Goal: Task Accomplishment & Management: Complete application form

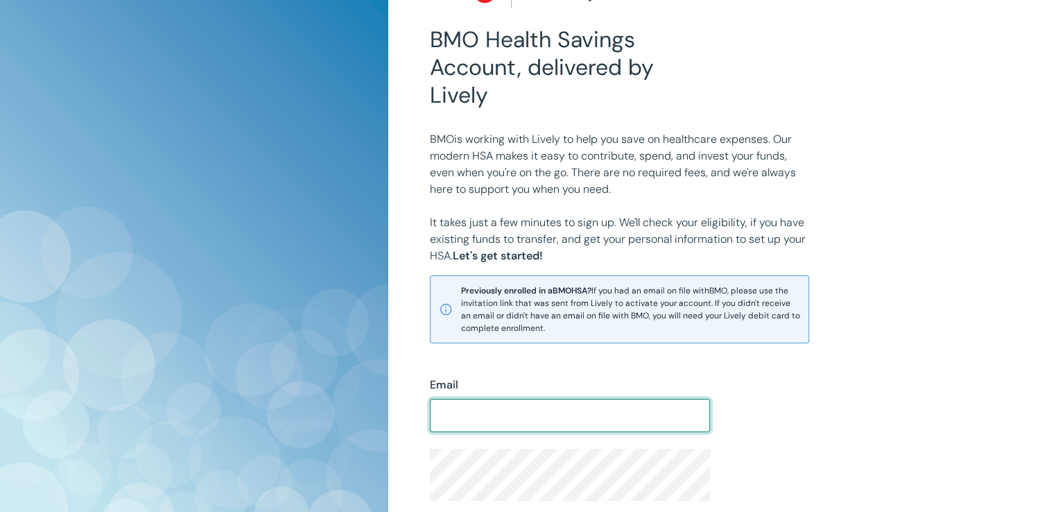
scroll to position [69, 0]
type input "[EMAIL_ADDRESS][DOMAIN_NAME]"
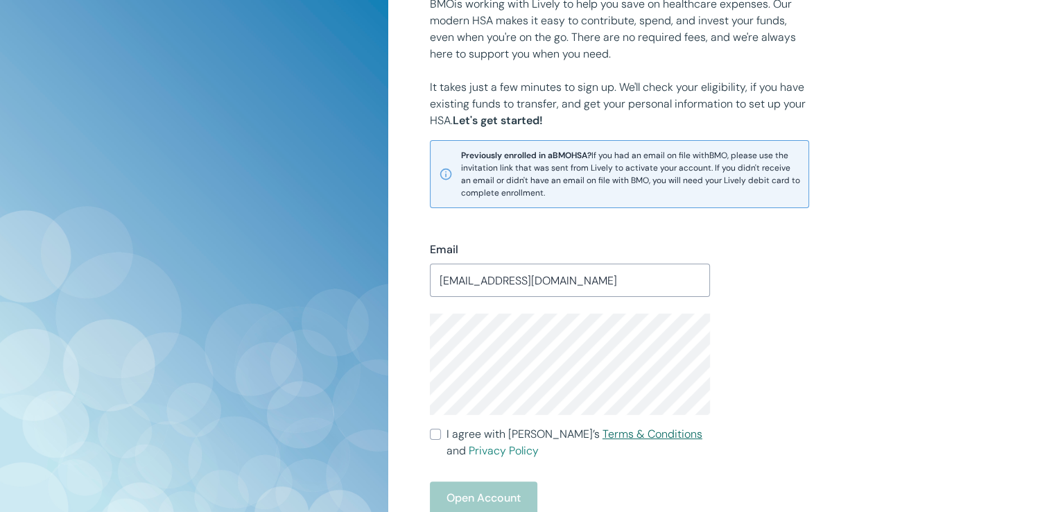
scroll to position [208, 0]
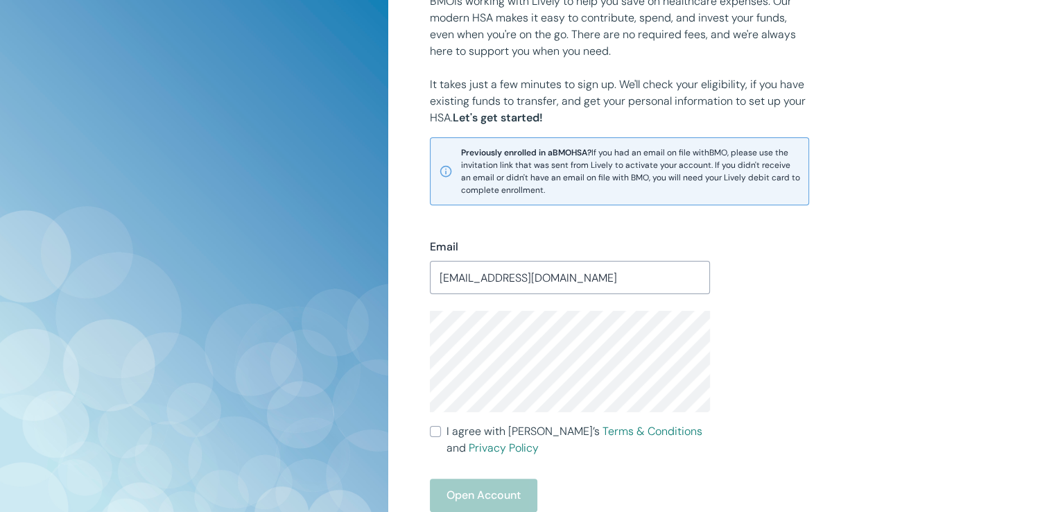
click at [441, 434] on label "I agree with Lively’s Terms & Conditions and Privacy Policy" at bounding box center [570, 439] width 281 height 33
click at [441, 434] on input "I agree with Lively’s Terms & Conditions and Privacy Policy" at bounding box center [435, 431] width 11 height 11
checkbox input "true"
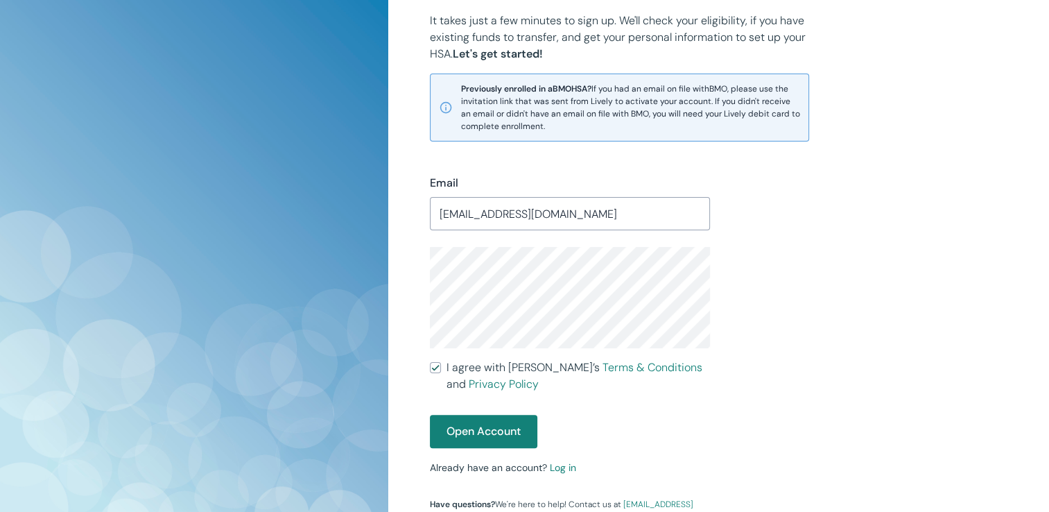
scroll to position [347, 0]
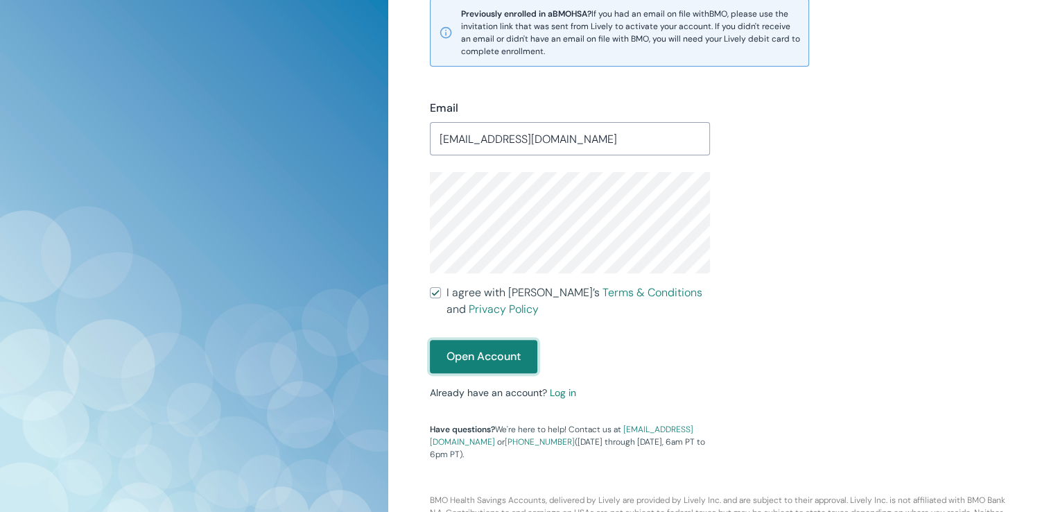
click at [478, 368] on button "Open Account" at bounding box center [484, 356] width 108 height 33
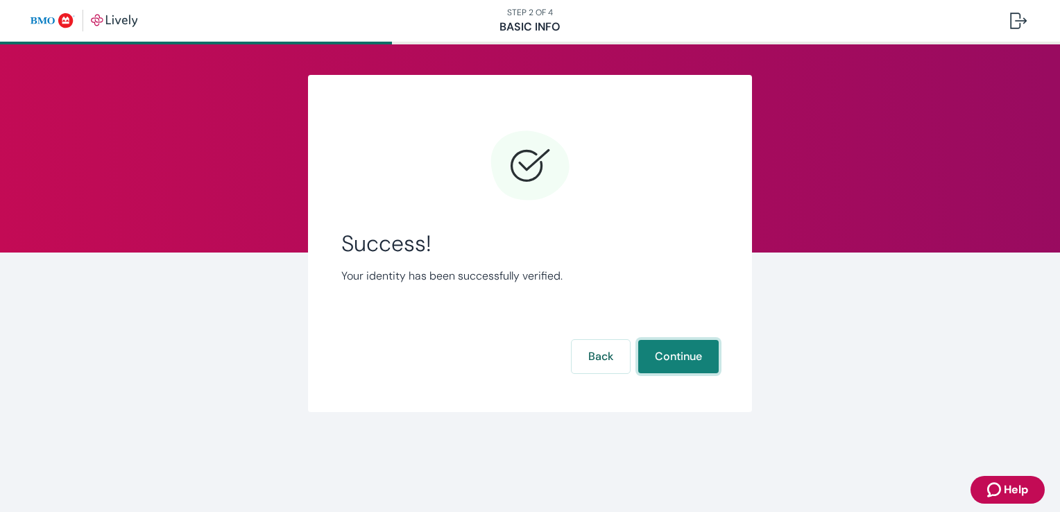
click at [658, 366] on button "Continue" at bounding box center [678, 356] width 80 height 33
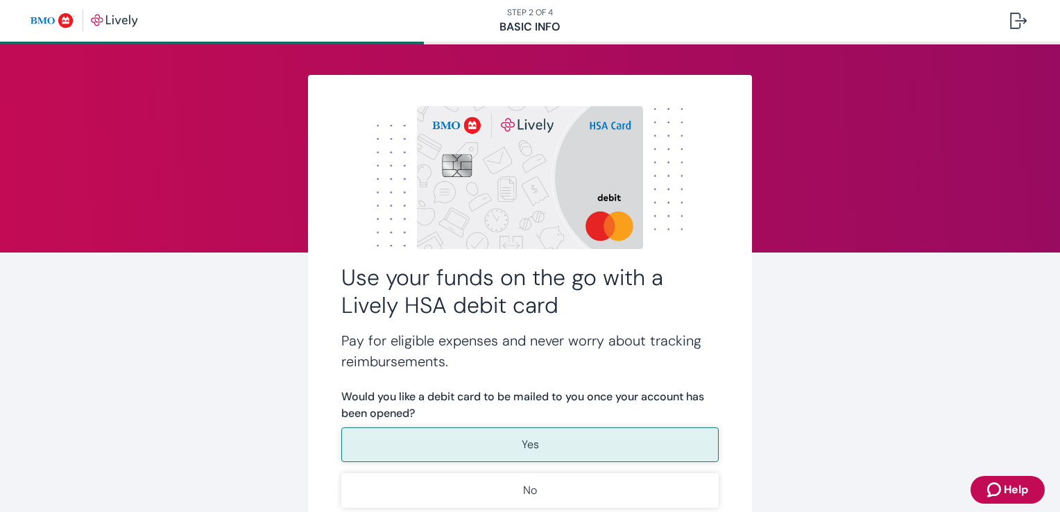
click at [490, 443] on button "Yes" at bounding box center [529, 444] width 377 height 35
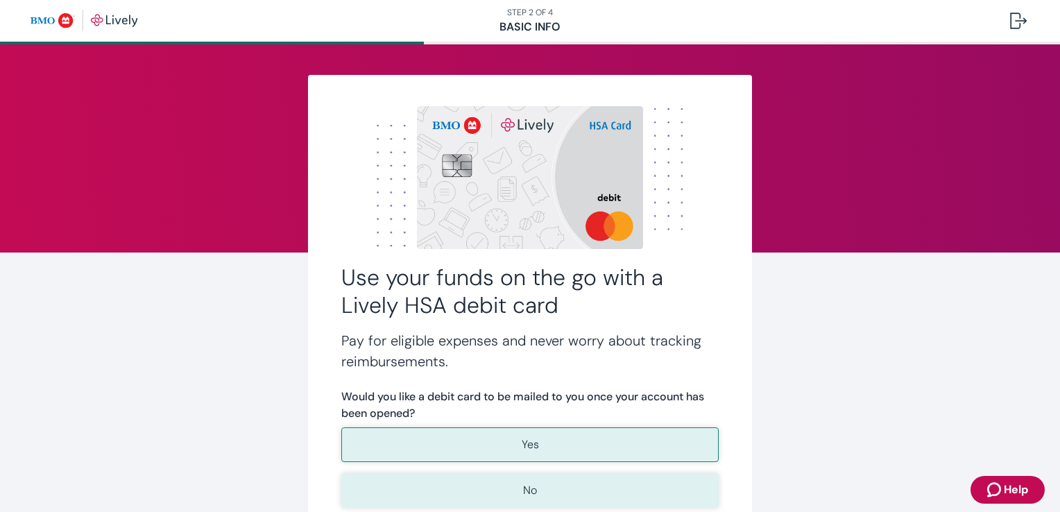
scroll to position [139, 0]
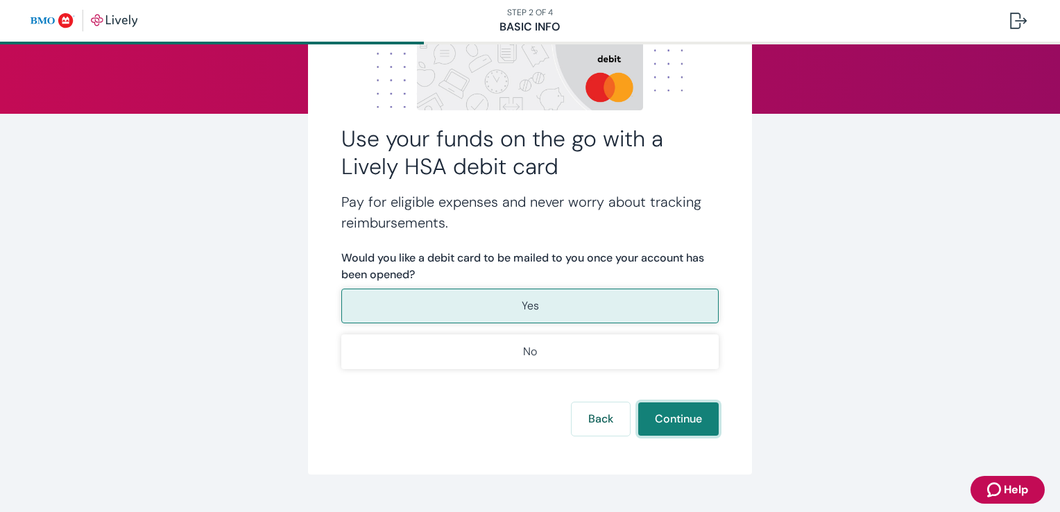
click at [655, 418] on button "Continue" at bounding box center [678, 418] width 80 height 33
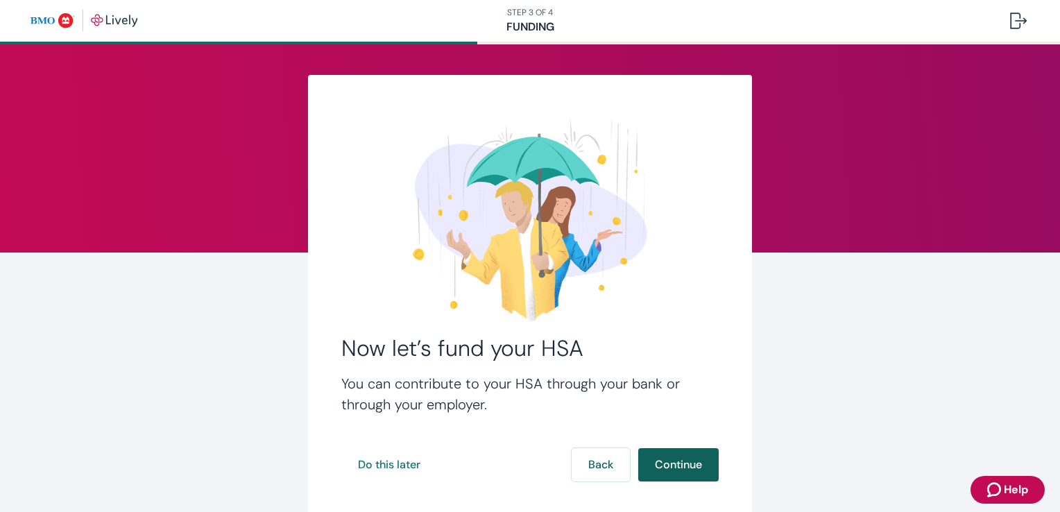
click at [652, 454] on button "Continue" at bounding box center [678, 464] width 80 height 33
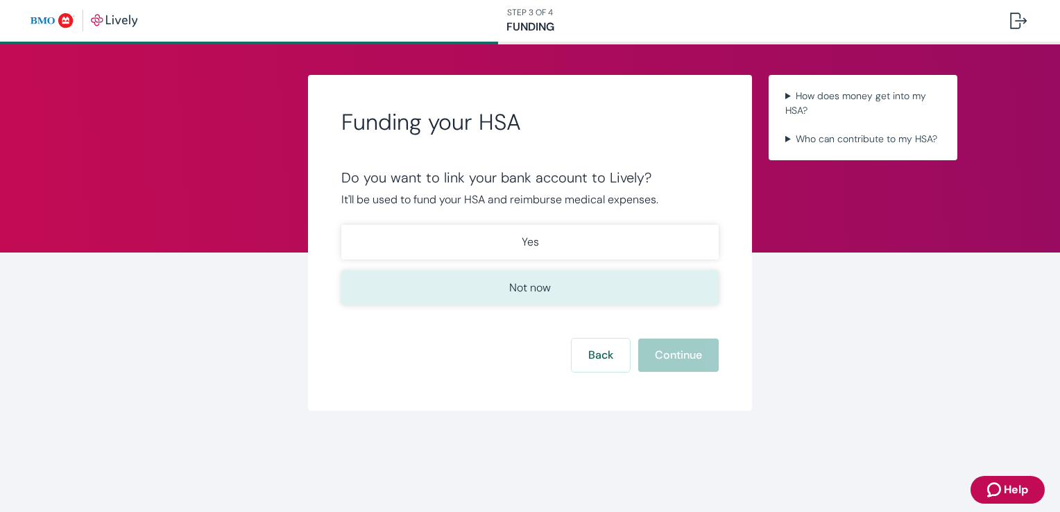
click at [584, 303] on button "Not now" at bounding box center [529, 288] width 377 height 35
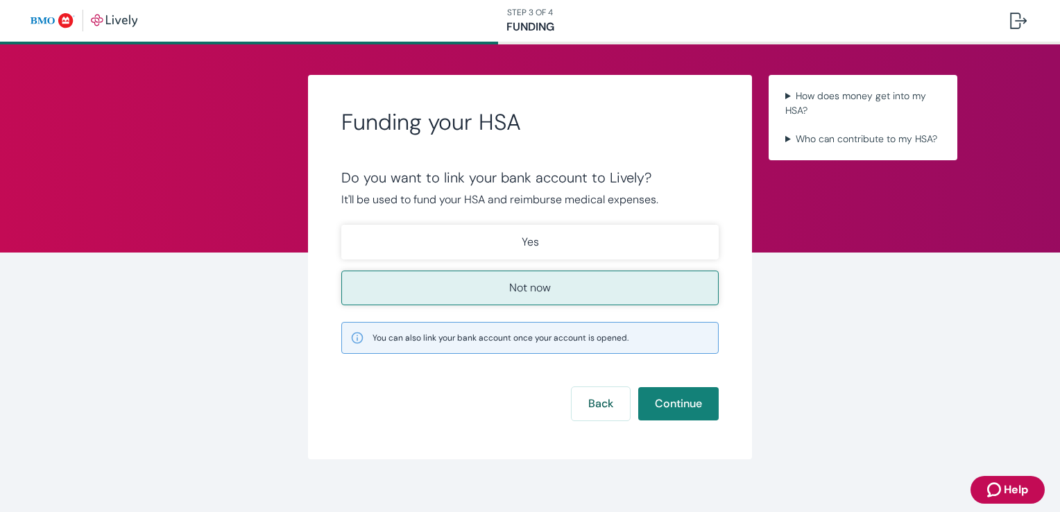
click at [633, 384] on form "Do you want to link your bank account to Lively? It'll be used to fund your HSA…" at bounding box center [529, 294] width 377 height 251
click at [647, 394] on button "Continue" at bounding box center [678, 403] width 80 height 33
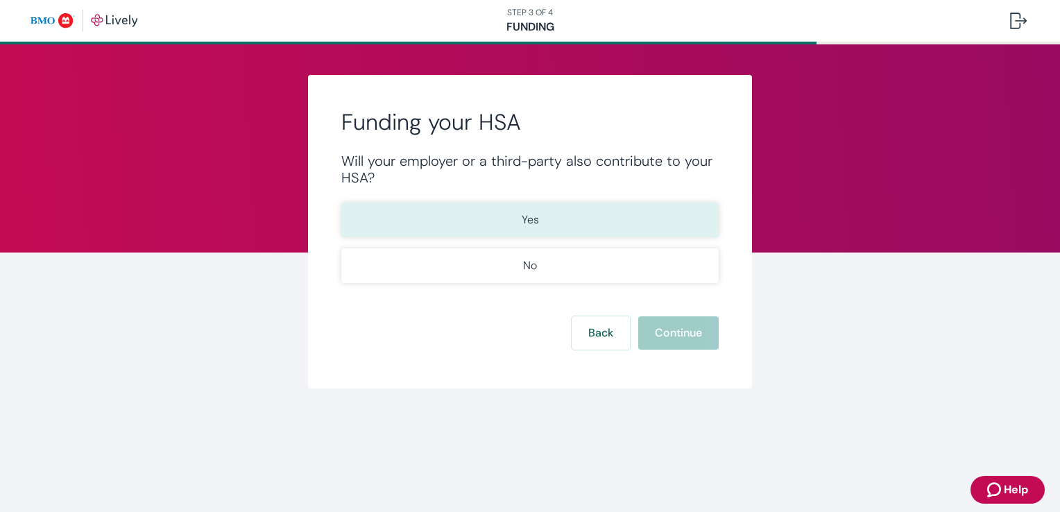
click at [532, 228] on button "Yes" at bounding box center [529, 220] width 377 height 35
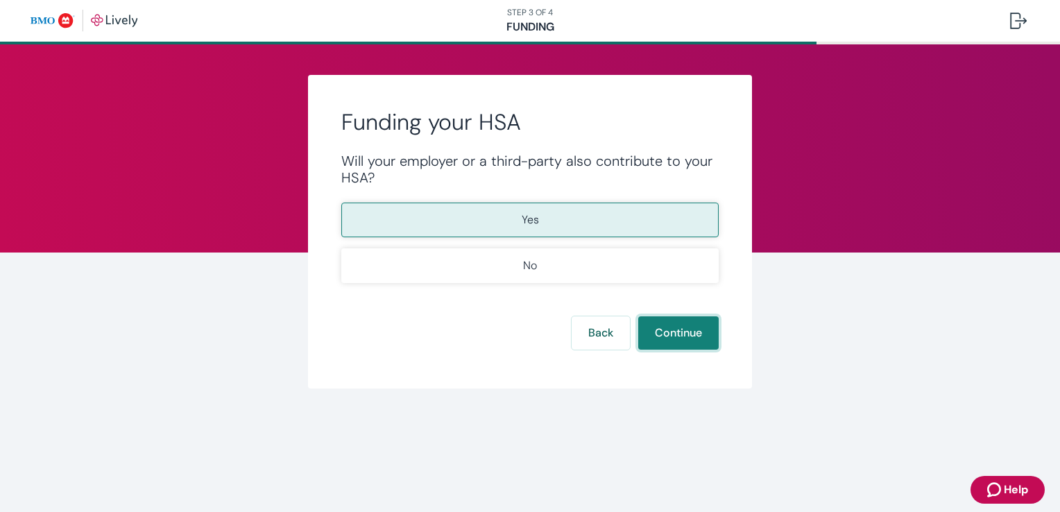
click at [658, 344] on button "Continue" at bounding box center [678, 332] width 80 height 33
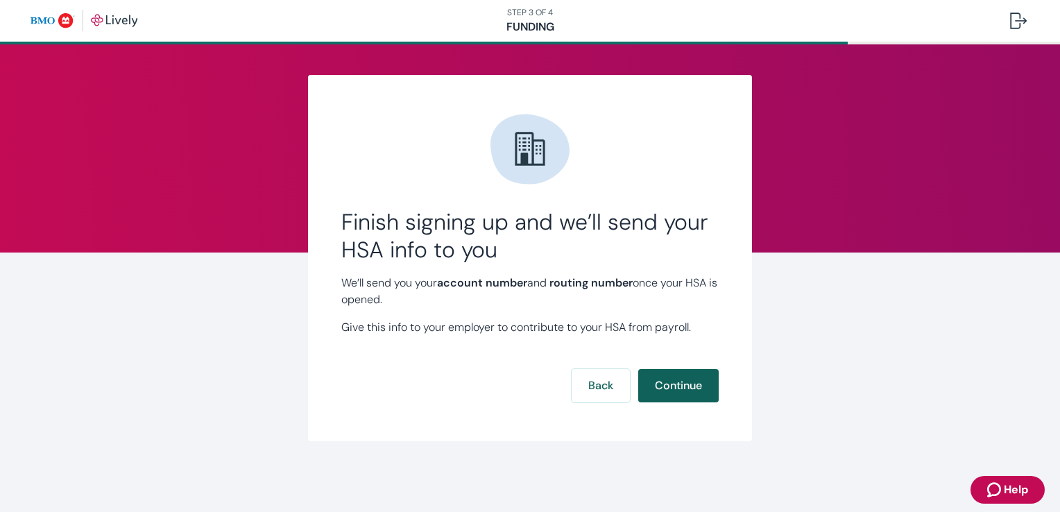
click at [662, 382] on button "Continue" at bounding box center [678, 385] width 80 height 33
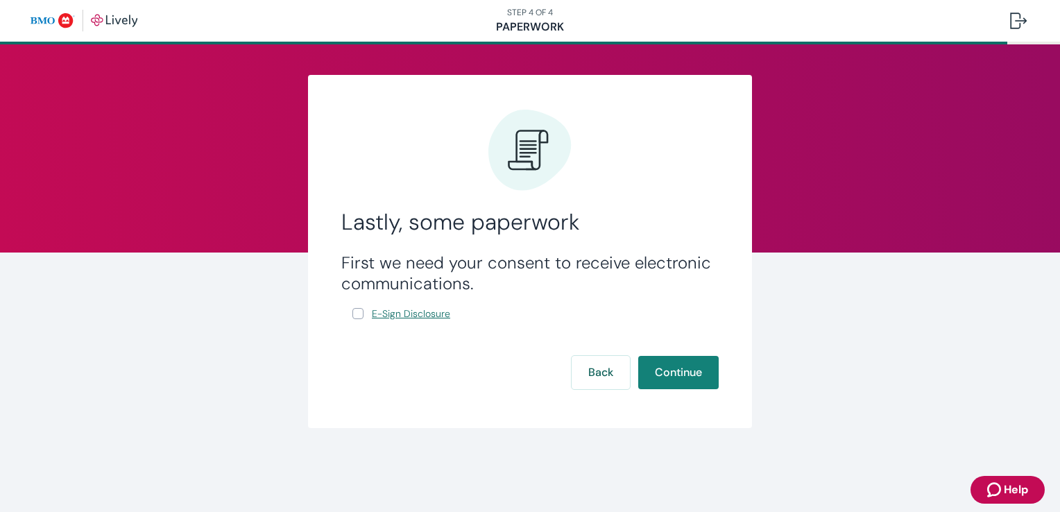
click at [411, 320] on span "E-Sign Disclosure" at bounding box center [411, 314] width 78 height 15
click at [356, 315] on input "E-Sign Disclosure" at bounding box center [357, 313] width 11 height 11
checkbox input "true"
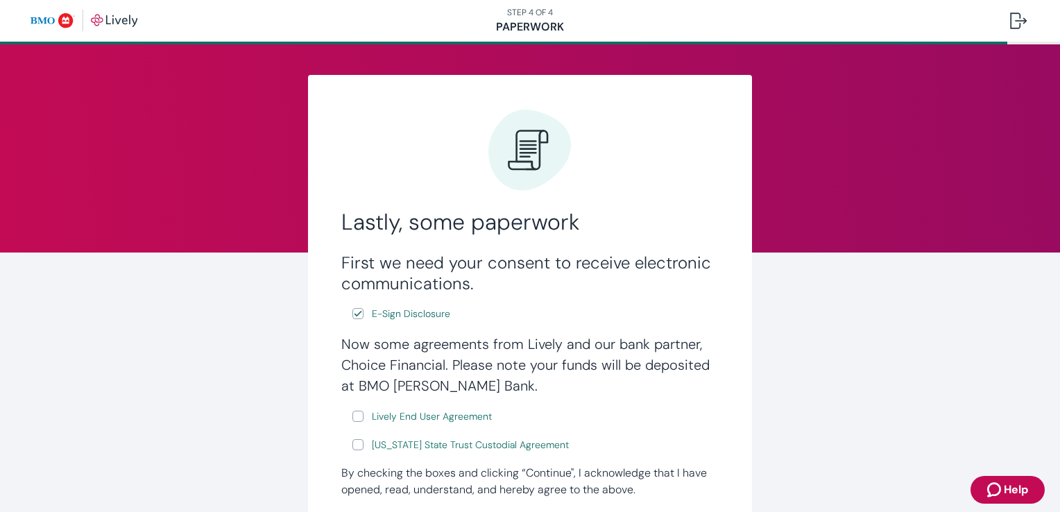
scroll to position [69, 0]
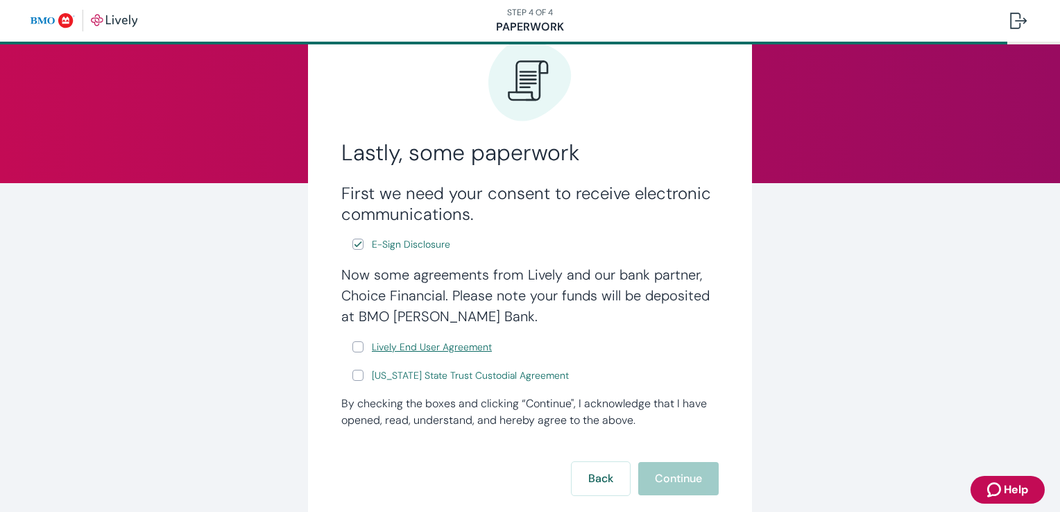
click at [391, 354] on span "Lively End User Agreement" at bounding box center [432, 347] width 120 height 15
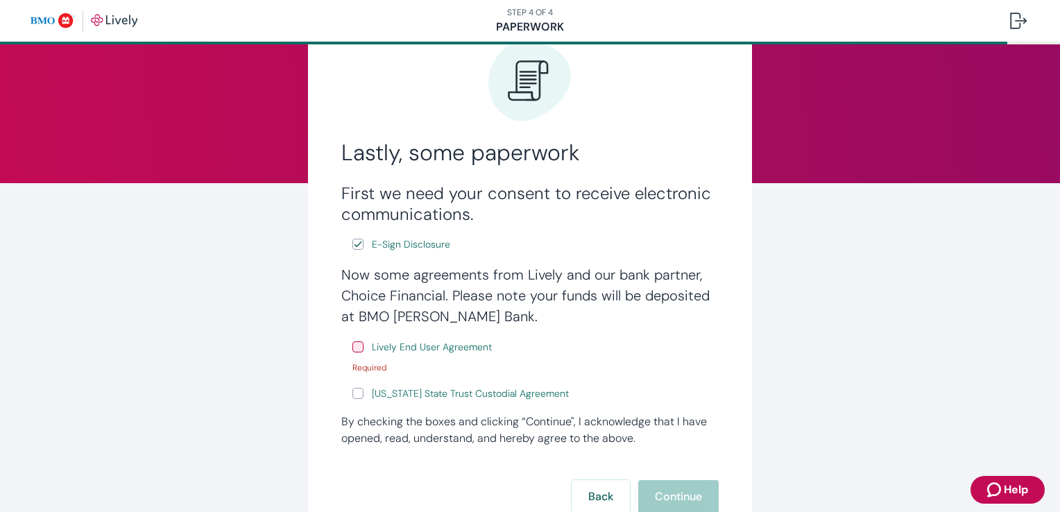
click at [352, 348] on input "Lively End User Agreement" at bounding box center [357, 346] width 11 height 11
checkbox input "true"
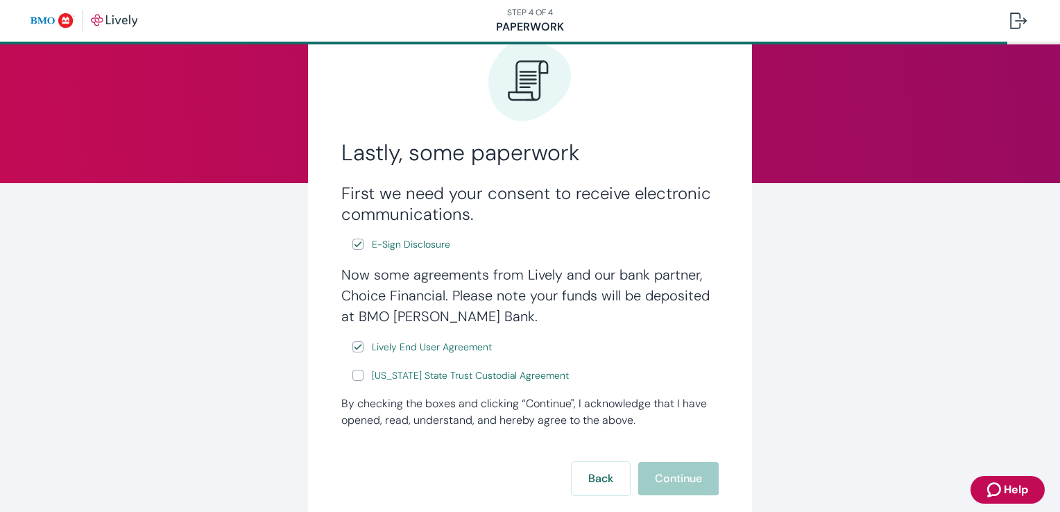
click at [352, 379] on input "Wyoming State Trust Custodial Agreement" at bounding box center [357, 375] width 11 height 11
checkbox input "true"
drag, startPoint x: 649, startPoint y: 466, endPoint x: 440, endPoint y: 375, distance: 227.3
click at [440, 375] on form "First we need your consent to receive electronic communications. E-Sign Disclos…" at bounding box center [529, 339] width 377 height 312
click at [439, 370] on span "Wyoming State Trust Custodial Agreement" at bounding box center [470, 375] width 197 height 15
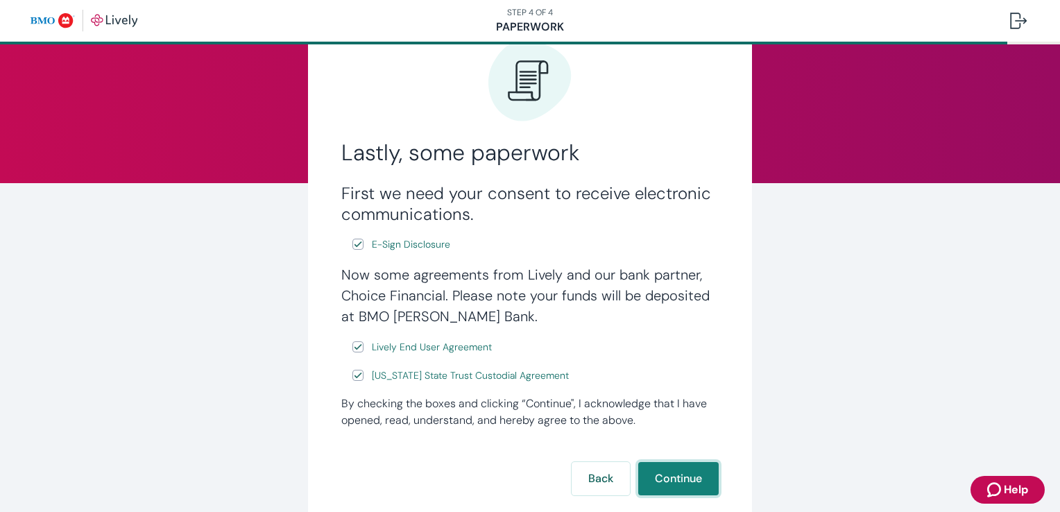
click at [669, 479] on button "Continue" at bounding box center [678, 478] width 80 height 33
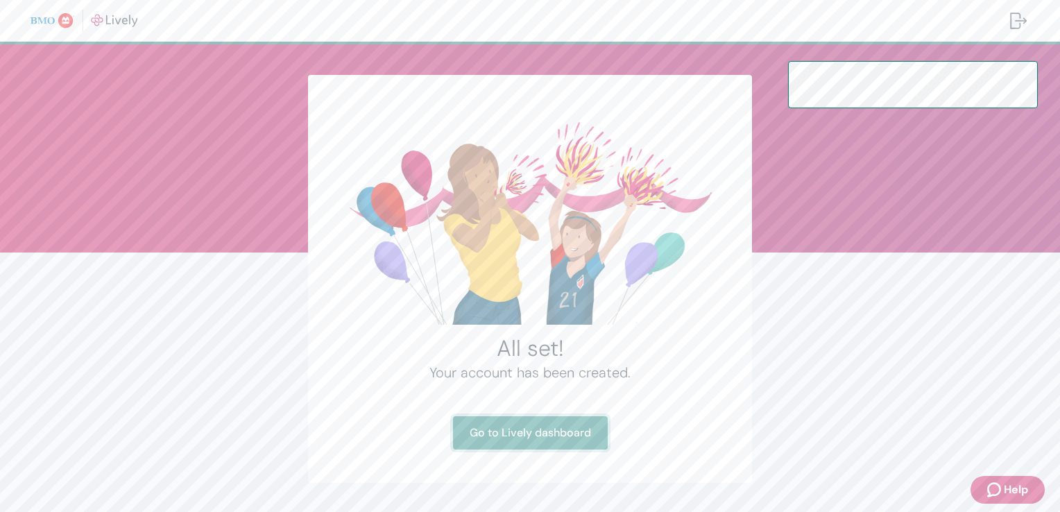
click at [540, 438] on link "Go to Lively dashboard" at bounding box center [530, 432] width 155 height 33
